Goal: Transaction & Acquisition: Purchase product/service

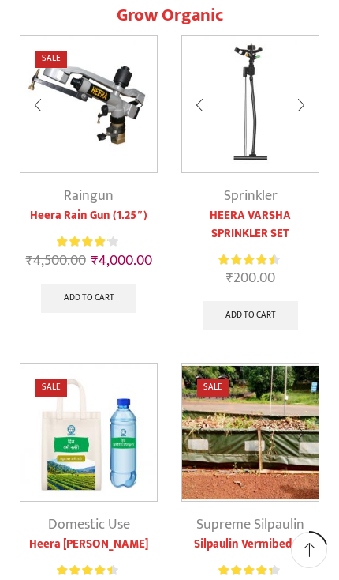
scroll to position [790, 0]
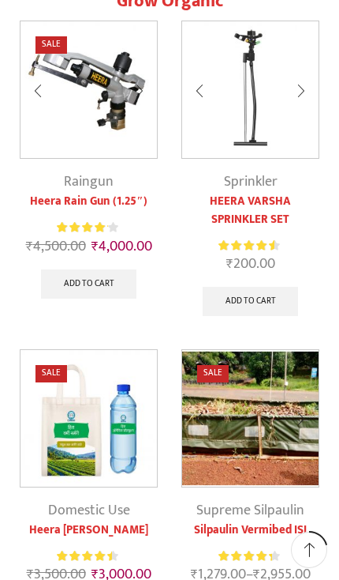
click at [281, 397] on img at bounding box center [250, 418] width 137 height 137
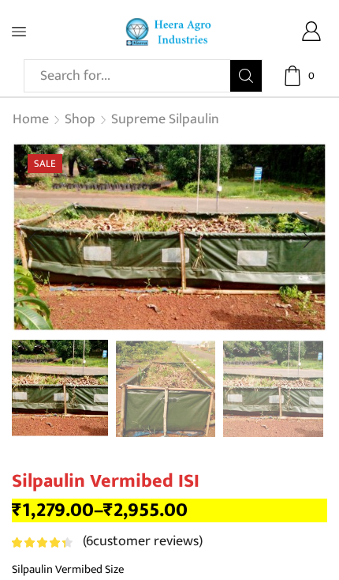
click at [23, 25] on icon at bounding box center [19, 31] width 14 height 14
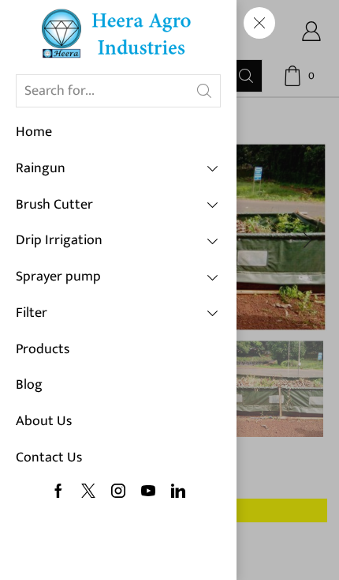
click at [63, 345] on link "Products" at bounding box center [118, 350] width 205 height 36
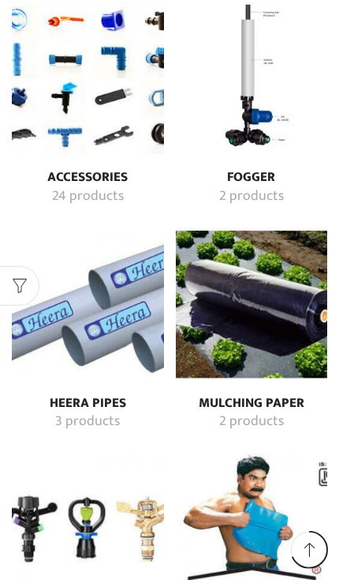
scroll to position [5389, 0]
click at [272, 278] on img "Visit product category Mulching Paper" at bounding box center [252, 303] width 152 height 152
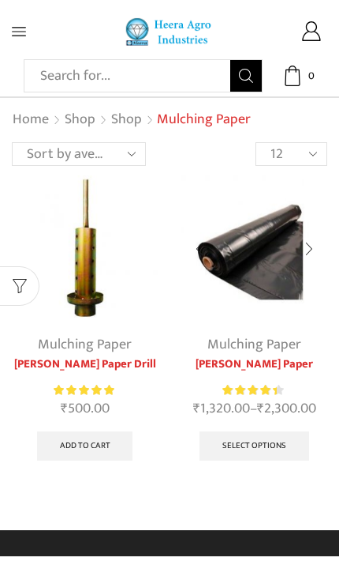
click at [275, 259] on img at bounding box center [255, 248] width 146 height 146
click at [247, 451] on link "Select options" at bounding box center [254, 445] width 109 height 29
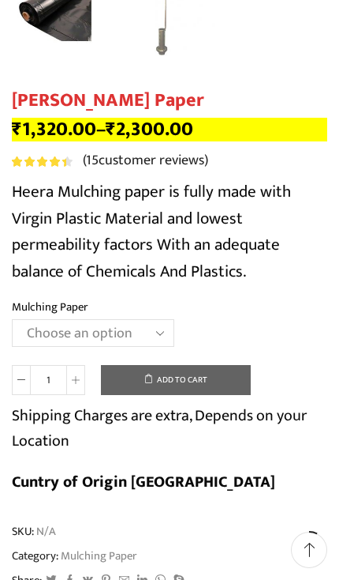
scroll to position [508, 0]
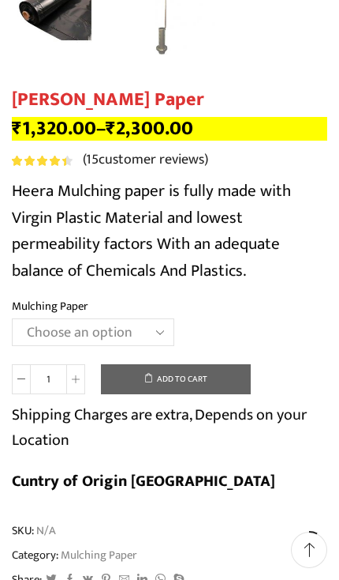
click at [168, 334] on select "Choose an option 1000 X 20 X [PHONE_NUMBER] X [PHONE_NUMBER] X 400 750 X 20 X 4…" at bounding box center [93, 331] width 163 height 27
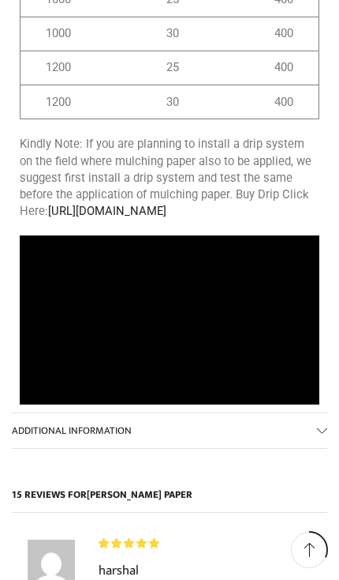
scroll to position [2207, 0]
